Goal: Task Accomplishment & Management: Complete application form

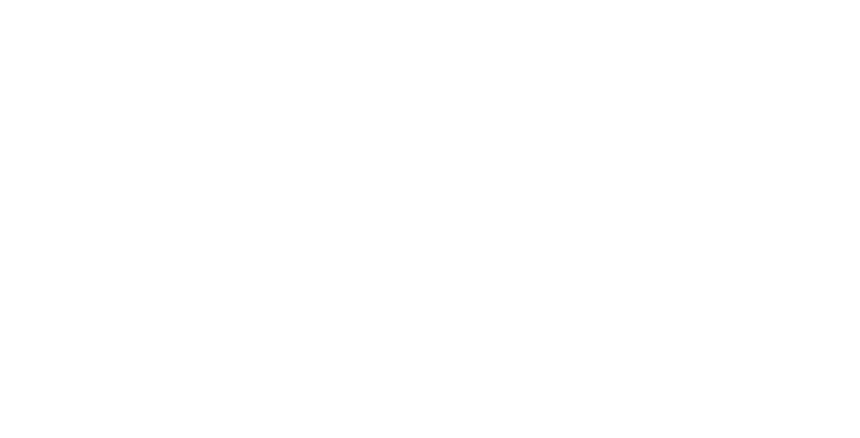
select select "Song"
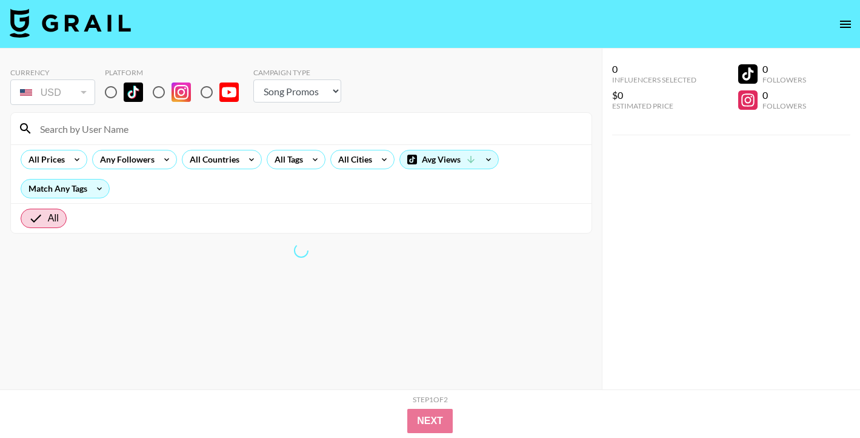
click at [114, 96] on input "radio" at bounding box center [110, 91] width 25 height 25
radio input "true"
click at [117, 93] on input "radio" at bounding box center [110, 91] width 25 height 25
click at [121, 134] on input at bounding box center [309, 128] width 552 height 19
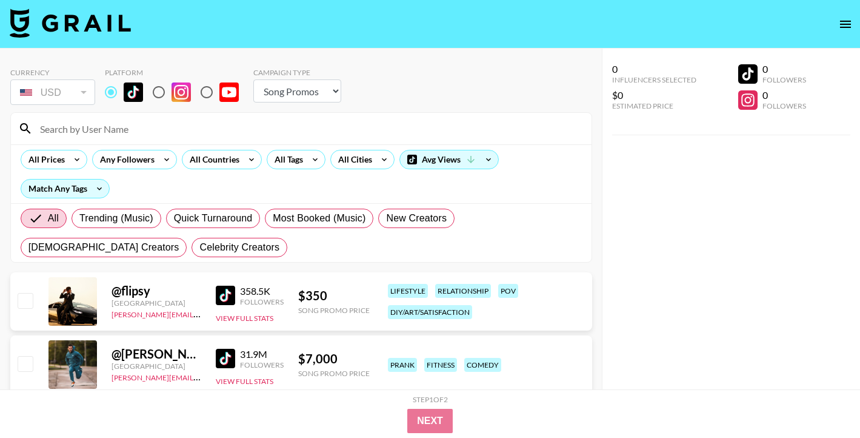
click at [129, 130] on input at bounding box center [309, 128] width 552 height 19
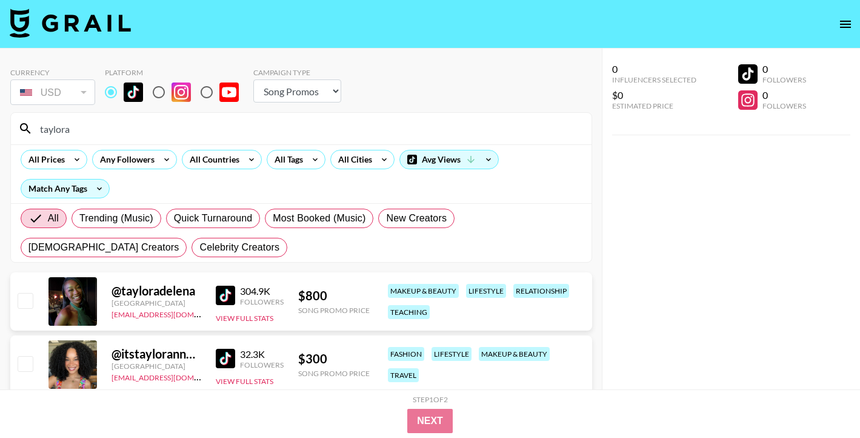
type input "taylora"
click at [25, 300] on input "checkbox" at bounding box center [25, 300] width 15 height 15
checkbox input "true"
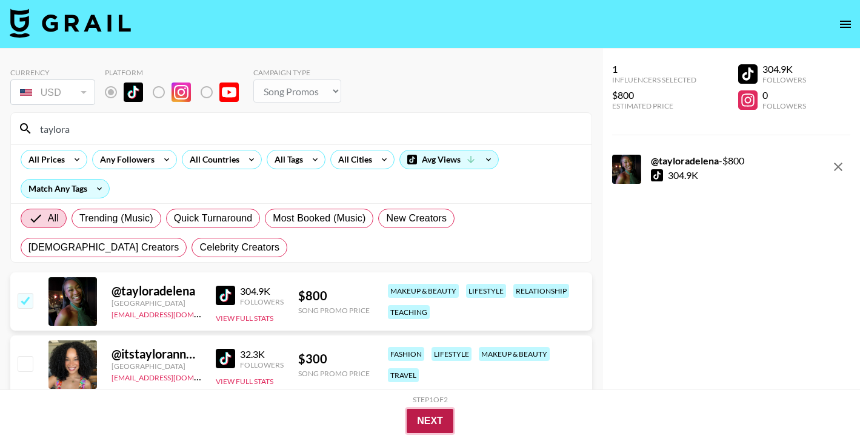
click at [450, 423] on button "Next" at bounding box center [430, 421] width 47 height 24
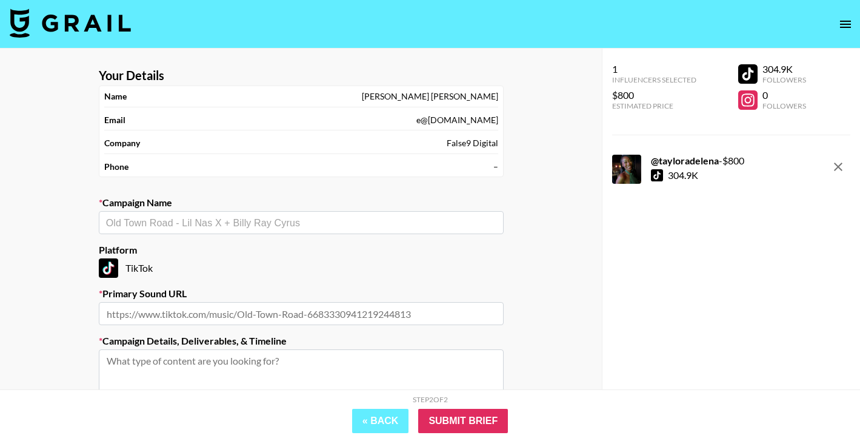
click at [286, 220] on input "text" at bounding box center [301, 223] width 390 height 14
click at [239, 269] on li "[PERSON_NAME] & WizKid - Cash Flow" at bounding box center [301, 267] width 405 height 19
type input "[PERSON_NAME] & WizKid - Cash Flow"
type input "[URL][DOMAIN_NAME]"
type textarea "TikTok -- TikTok -- TikTok -- -- beauty: show off your beauty and body to the b…"
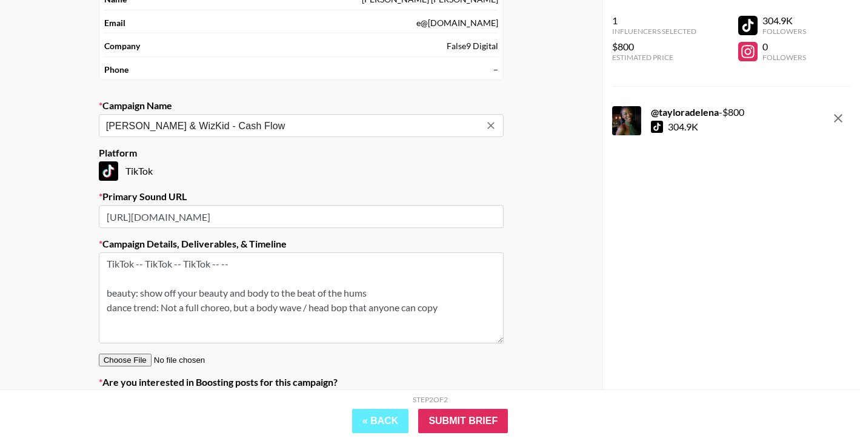
scroll to position [99, 0]
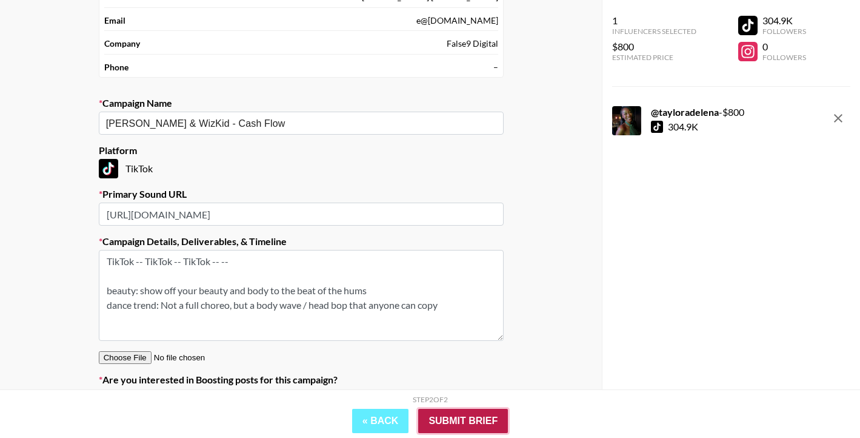
click at [458, 424] on input "Submit Brief" at bounding box center [463, 421] width 90 height 24
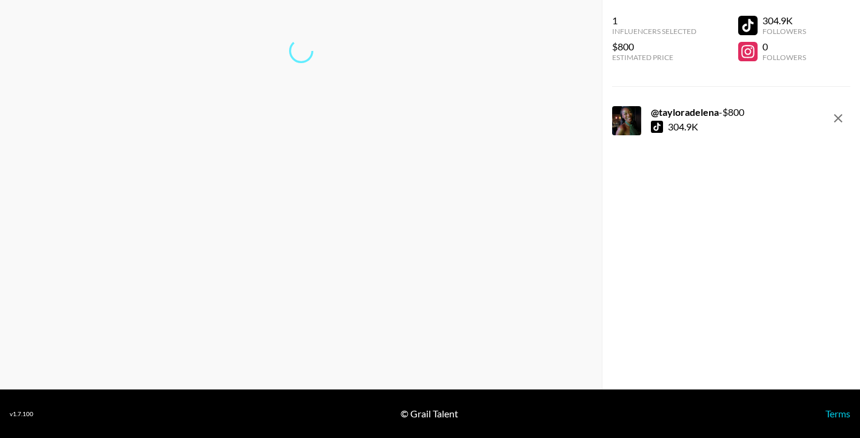
scroll to position [48, 0]
